Goal: Find specific page/section: Find specific page/section

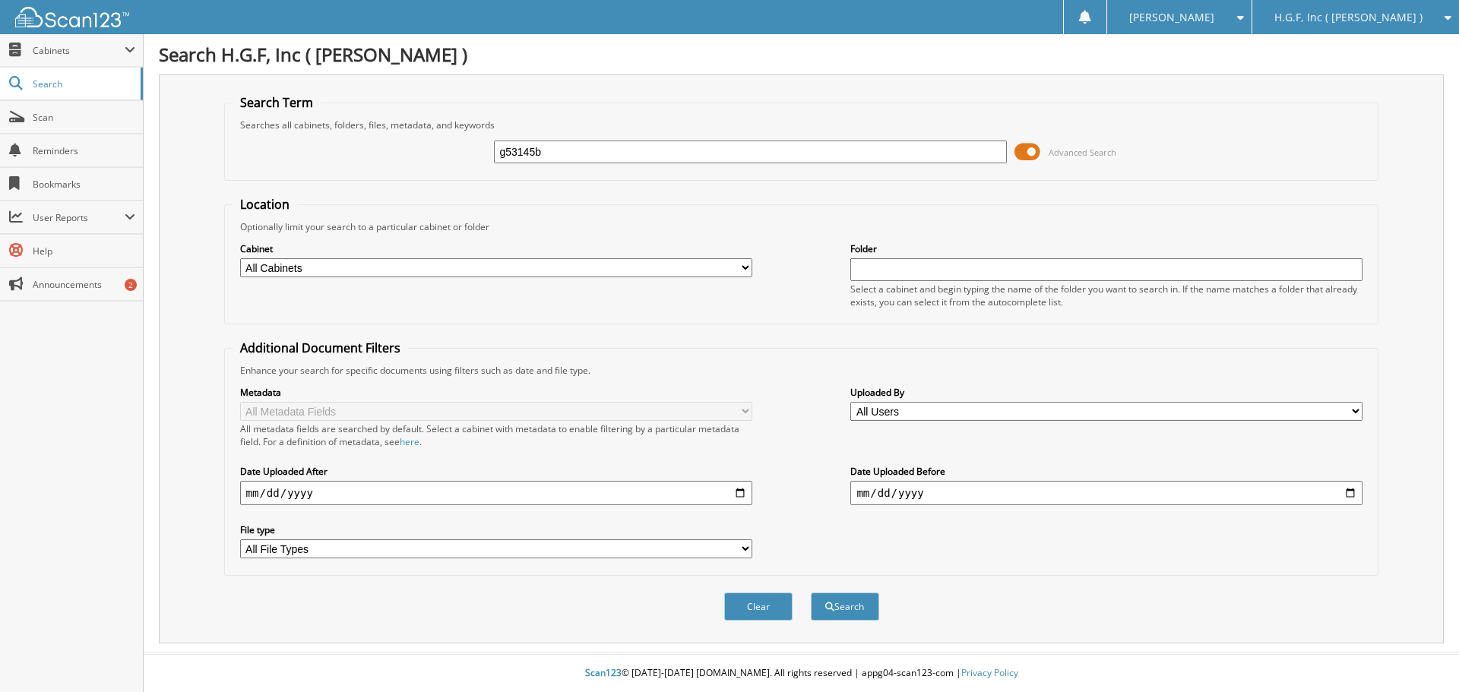
type input "g53145b"
click at [811, 593] on button "Search" at bounding box center [845, 607] width 68 height 28
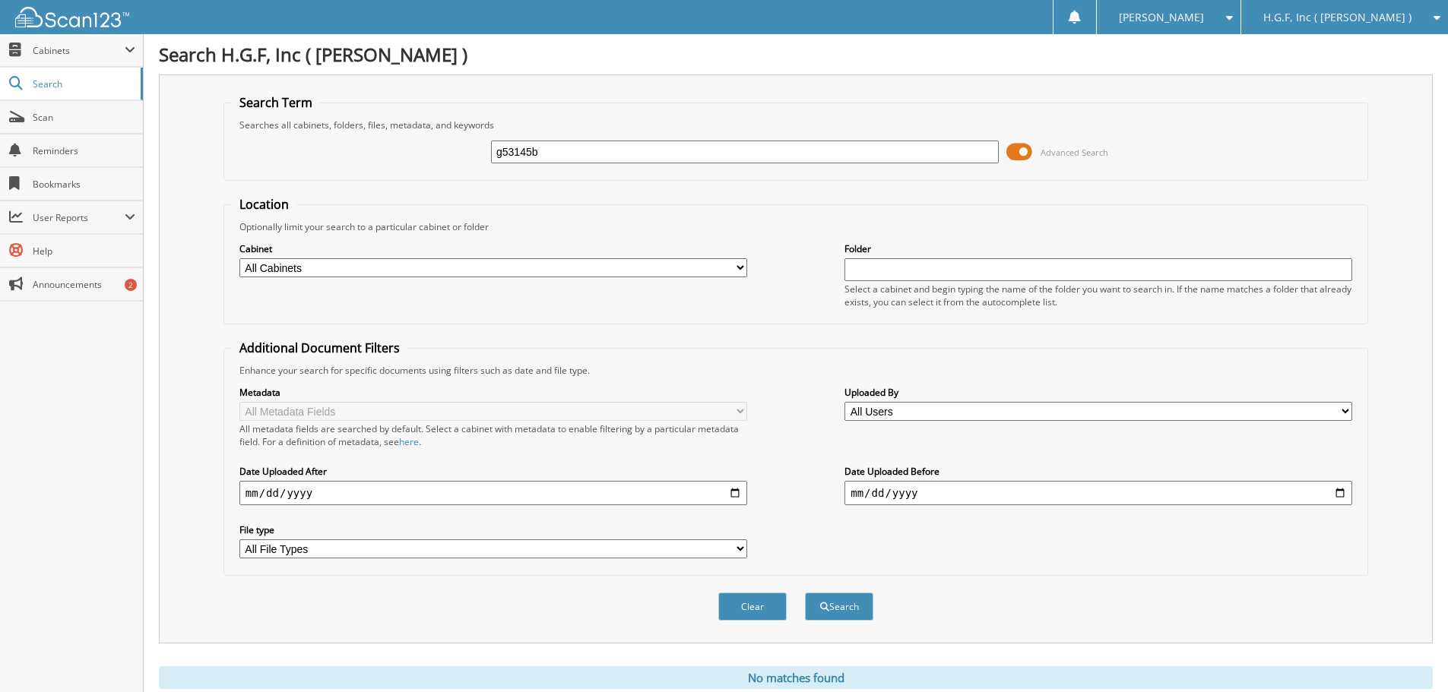
click at [1022, 147] on span at bounding box center [1019, 152] width 26 height 23
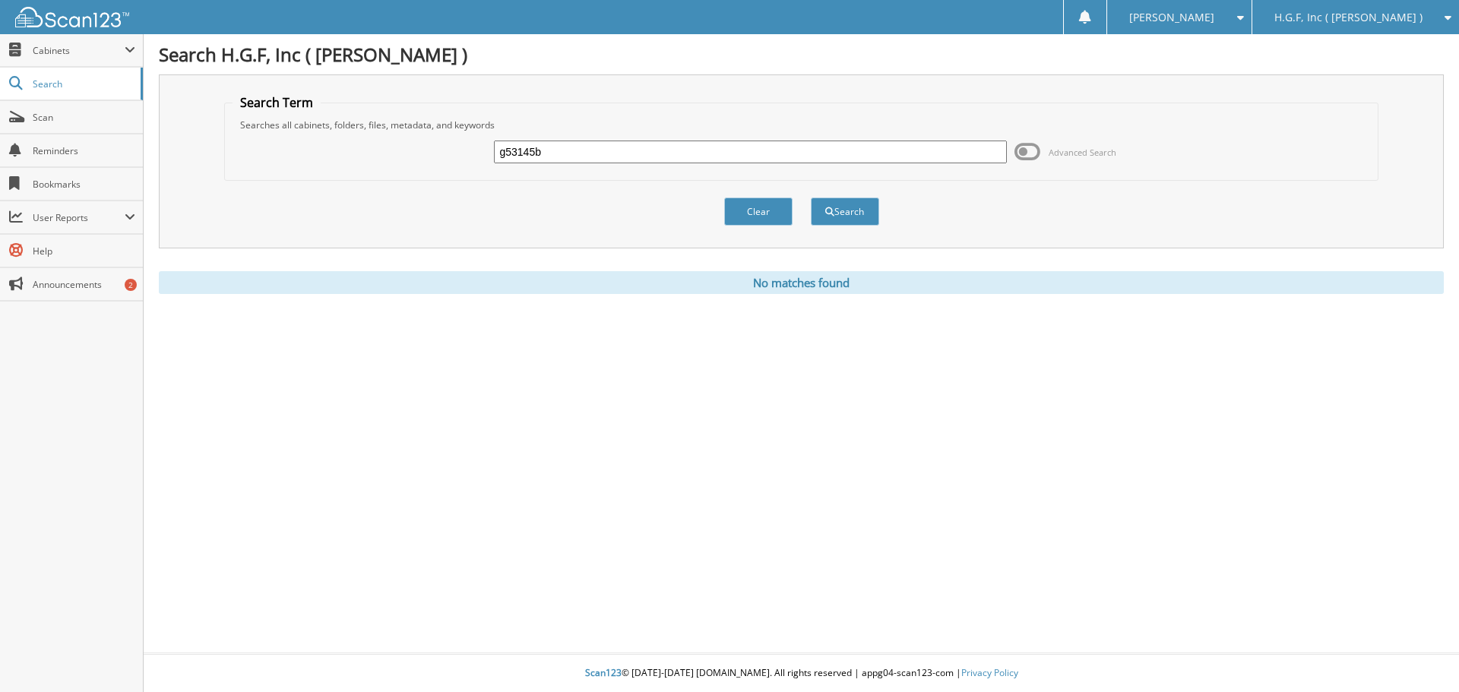
click at [582, 150] on input "g53145b" at bounding box center [750, 152] width 512 height 23
